Goal: Navigation & Orientation: Understand site structure

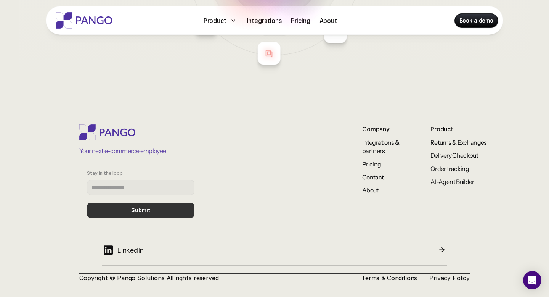
scroll to position [3122, 0]
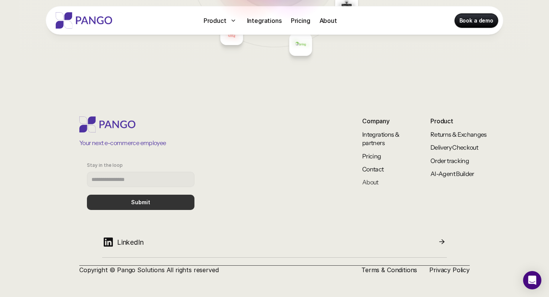
click at [372, 182] on link "About" at bounding box center [370, 182] width 16 height 8
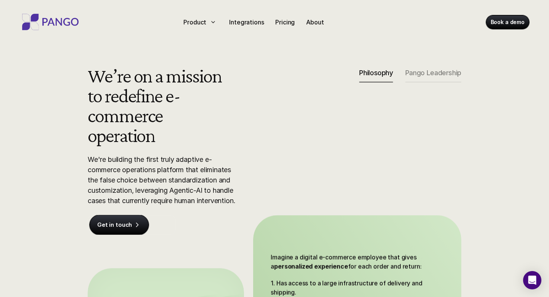
click at [431, 71] on p "Pango Leadership" at bounding box center [433, 73] width 56 height 8
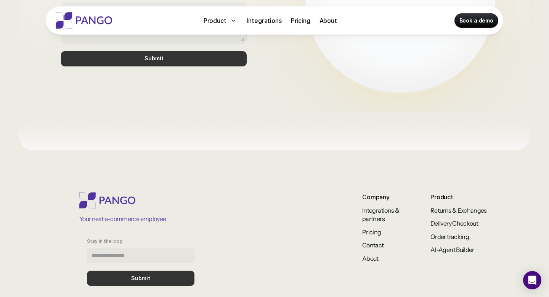
scroll to position [598, 0]
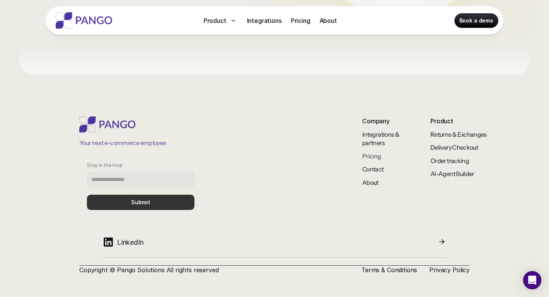
click at [374, 158] on link "Pricing" at bounding box center [371, 156] width 19 height 8
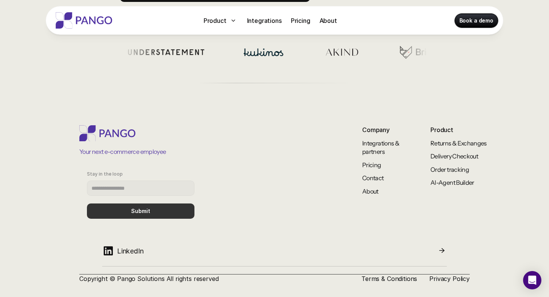
scroll to position [319, 0]
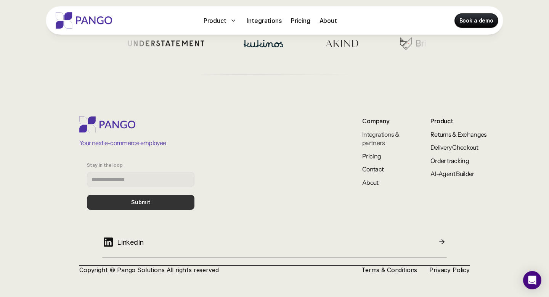
click at [363, 141] on link "Integrations & partners" at bounding box center [381, 138] width 38 height 16
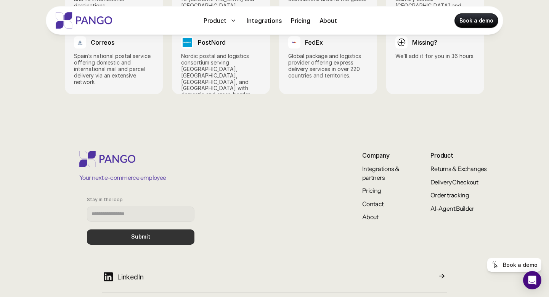
scroll to position [1248, 0]
